Goal: Task Accomplishment & Management: Complete application form

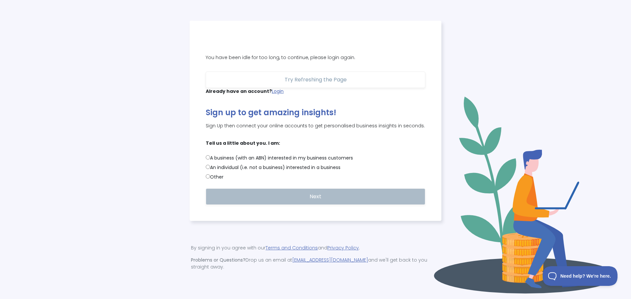
click at [206, 160] on input "A business (with an ABN) interested in my business customers" at bounding box center [208, 157] width 4 height 4
radio input "true"
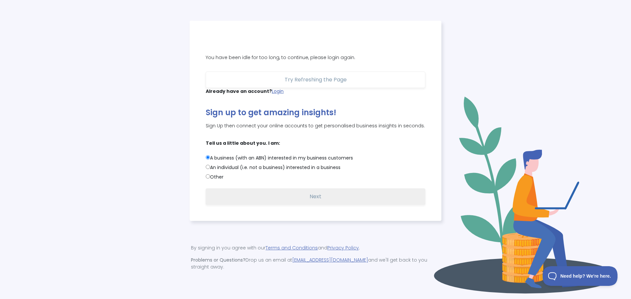
click at [323, 204] on button "Next" at bounding box center [315, 197] width 219 height 16
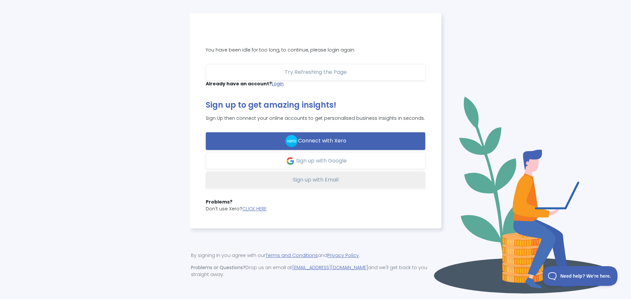
click at [322, 183] on span "Sign up with Email" at bounding box center [316, 180] width 46 height 8
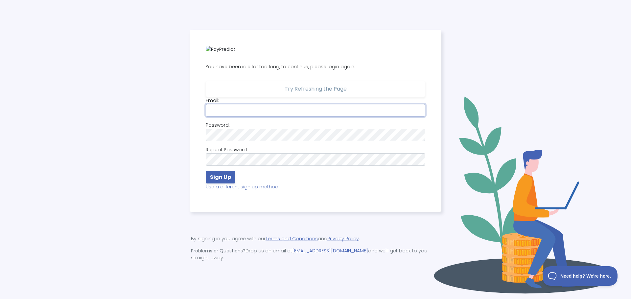
click at [239, 115] on input "email" at bounding box center [315, 110] width 219 height 12
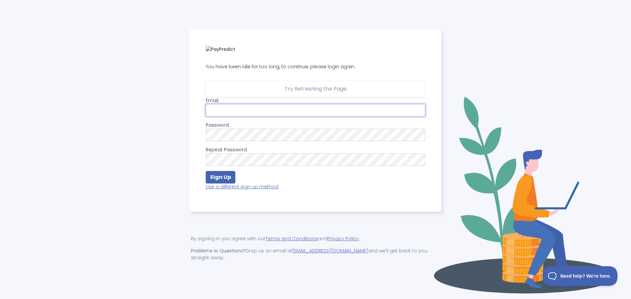
click at [239, 115] on input "email" at bounding box center [315, 110] width 219 height 12
type input "[EMAIL_ADDRESS][DOMAIN_NAME]"
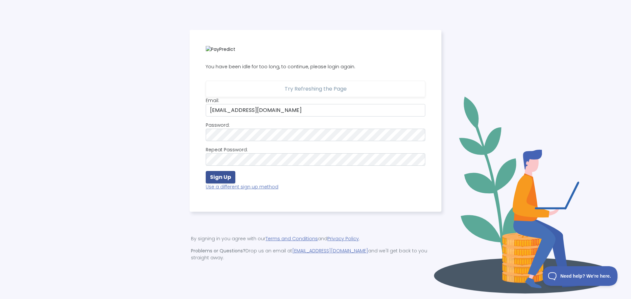
click at [227, 178] on strong "Sign Up" at bounding box center [220, 177] width 21 height 8
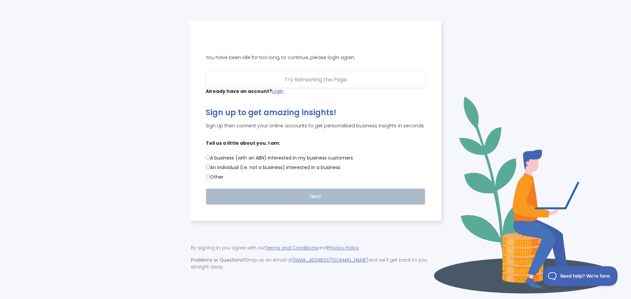
click at [219, 181] on label "Other" at bounding box center [315, 177] width 219 height 7
click at [210, 179] on input "Other" at bounding box center [208, 176] width 4 height 4
radio input "true"
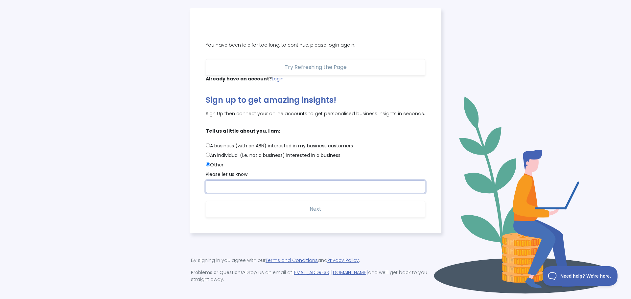
click at [283, 186] on input "text" at bounding box center [315, 187] width 219 height 12
click at [247, 159] on label "An individual (i.e. not a business) interested in a business" at bounding box center [315, 155] width 219 height 7
click at [210, 157] on input "An individual (i.e. not a business) interested in a business" at bounding box center [208, 155] width 4 height 4
radio input "true"
radio input "false"
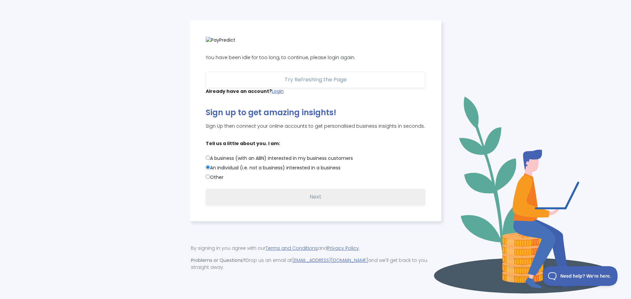
click at [268, 194] on button "Next" at bounding box center [315, 197] width 219 height 16
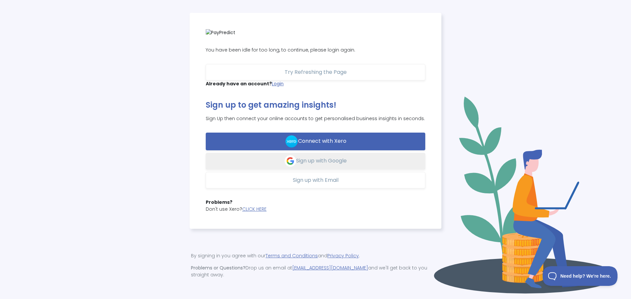
click at [320, 163] on span "Sign up with Google" at bounding box center [321, 161] width 51 height 8
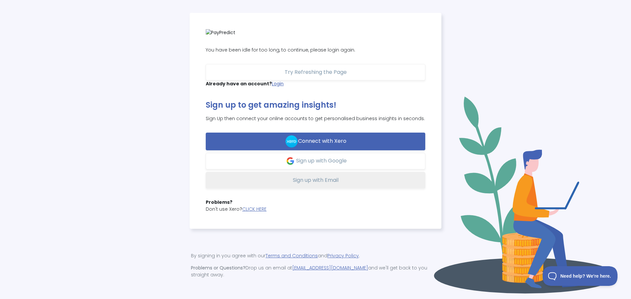
click at [297, 178] on span "Sign up with Email" at bounding box center [316, 180] width 46 height 8
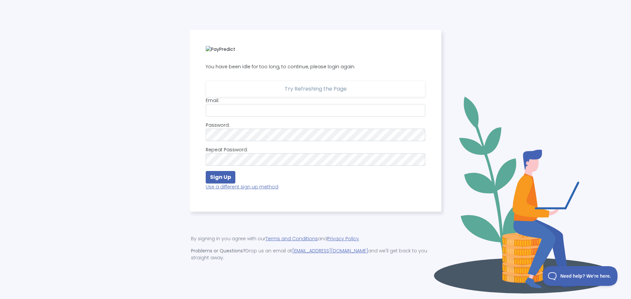
click at [223, 123] on div "Email: Password: Repeat Password: Sign Up Use a different sign up method" at bounding box center [315, 143] width 219 height 93
click at [229, 115] on input "email" at bounding box center [315, 110] width 219 height 12
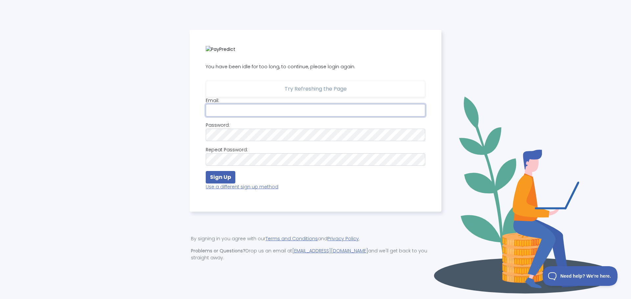
click at [229, 115] on input "email" at bounding box center [315, 110] width 219 height 12
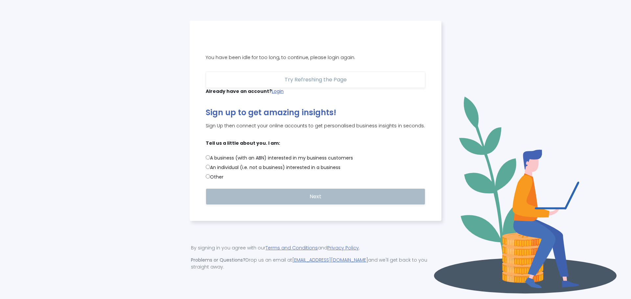
click at [250, 171] on label "An individual (i.e. not a business) interested in a business" at bounding box center [315, 167] width 219 height 7
click at [210, 169] on input "An individual (i.e. not a business) interested in a business" at bounding box center [208, 167] width 4 height 4
radio input "true"
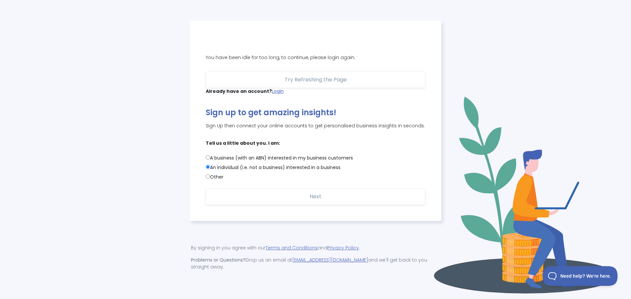
click at [311, 192] on div "Already have an account? Login Sign up to get amazing insights! Sign Up then co…" at bounding box center [315, 146] width 219 height 117
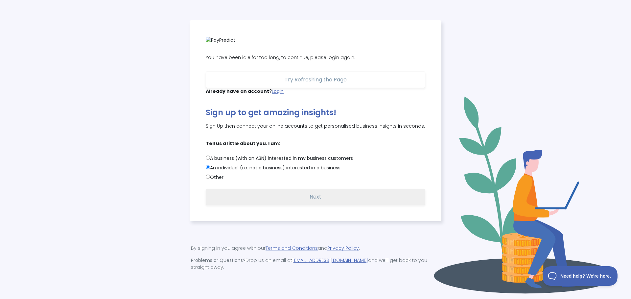
click at [309, 200] on button "Next" at bounding box center [315, 197] width 219 height 16
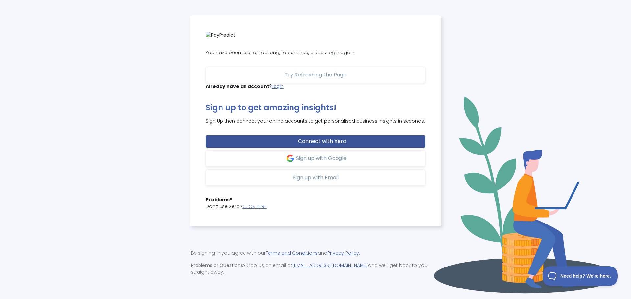
click at [305, 144] on button "Connect with Xero" at bounding box center [315, 141] width 219 height 12
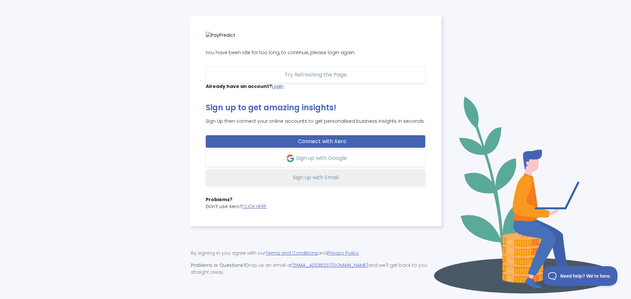
click at [315, 181] on span "Sign up with Email" at bounding box center [316, 178] width 46 height 8
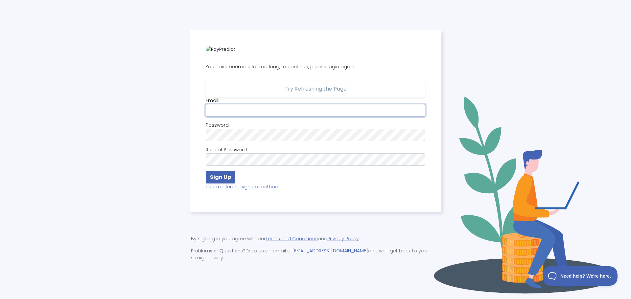
click at [254, 110] on input "email" at bounding box center [315, 110] width 219 height 12
click at [254, 112] on input "email" at bounding box center [315, 110] width 219 height 12
type input "[EMAIL_ADDRESS][DOMAIN_NAME]"
click at [228, 181] on strong "Sign Up" at bounding box center [220, 177] width 21 height 8
